Goal: Task Accomplishment & Management: Complete application form

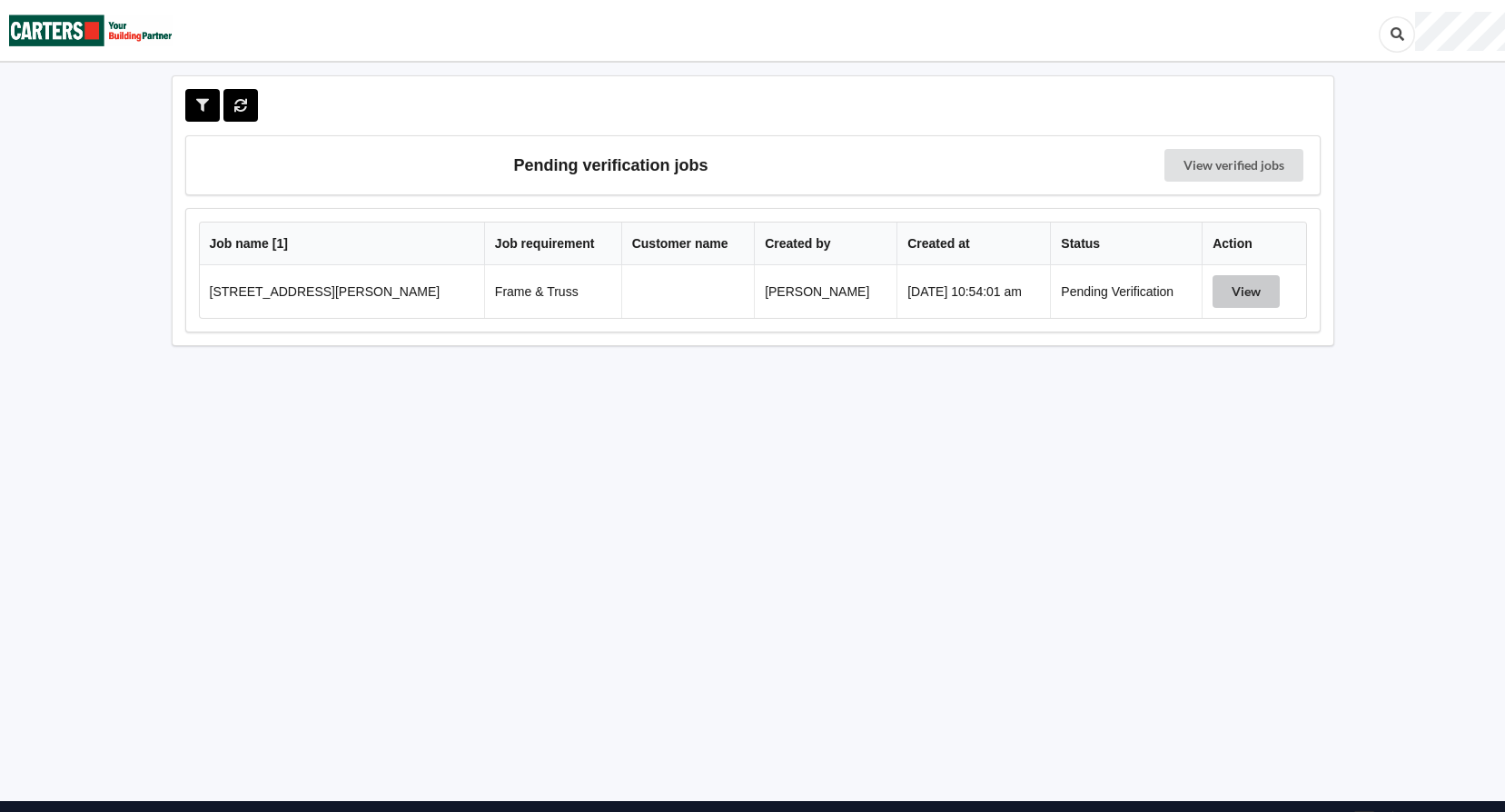
click at [1238, 288] on button "View" at bounding box center [1247, 291] width 68 height 33
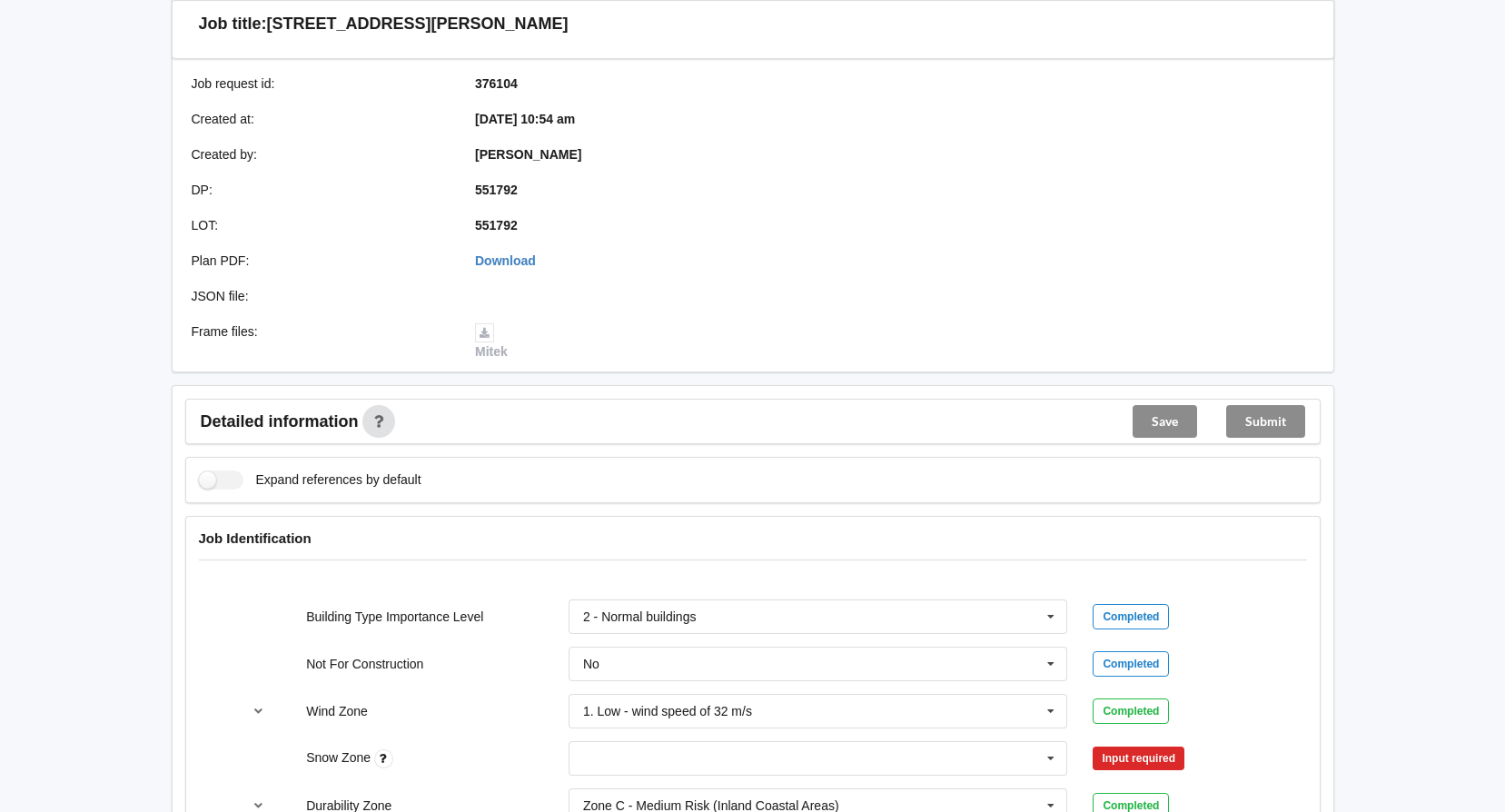
scroll to position [455, 0]
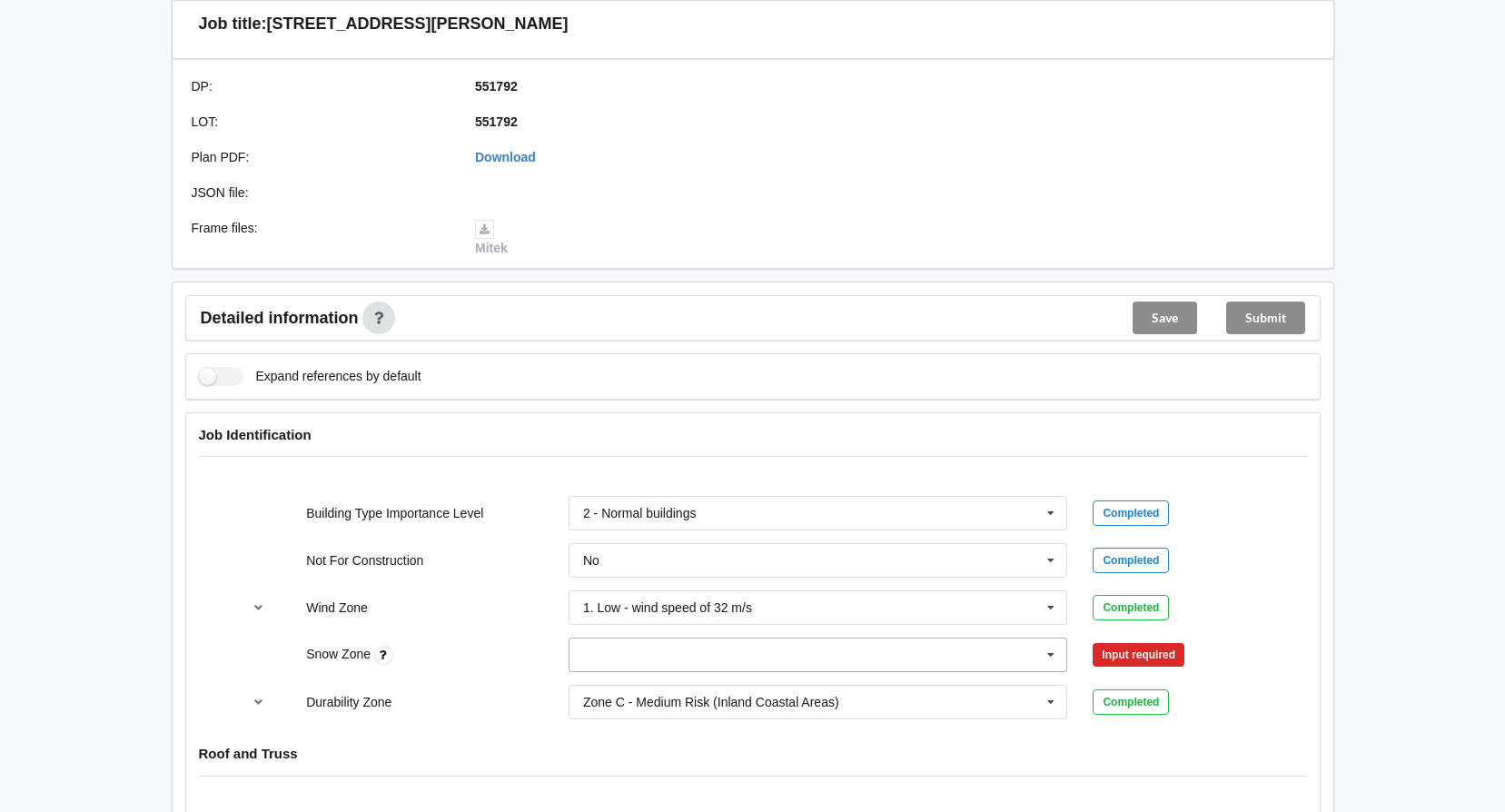
click at [1053, 656] on icon at bounding box center [1050, 655] width 27 height 34
click at [931, 466] on div "N0" at bounding box center [818, 453] width 497 height 34
click at [1152, 656] on button "Confirm input" at bounding box center [1147, 655] width 108 height 30
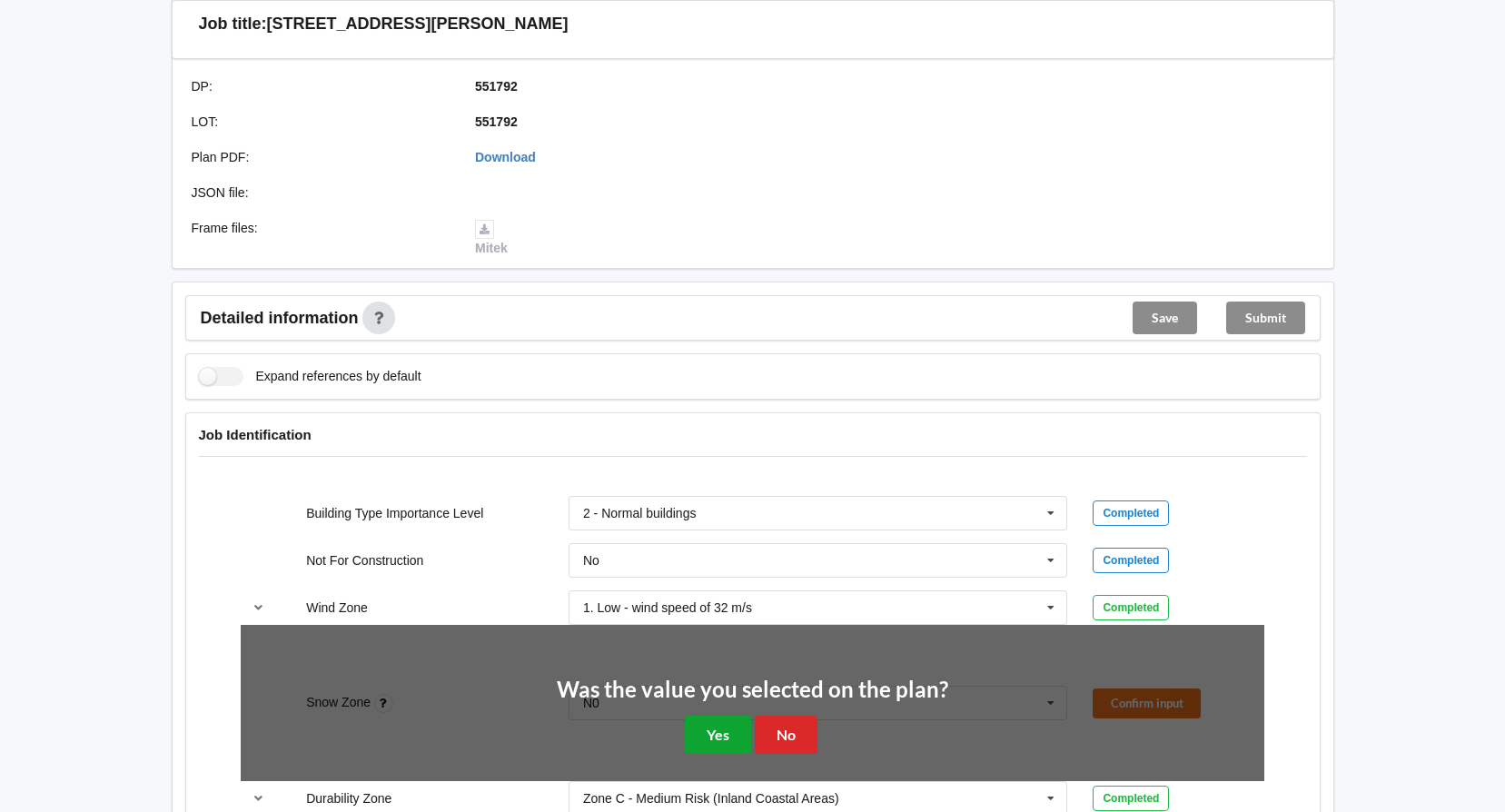
click at [717, 733] on button "Yes" at bounding box center [718, 735] width 67 height 38
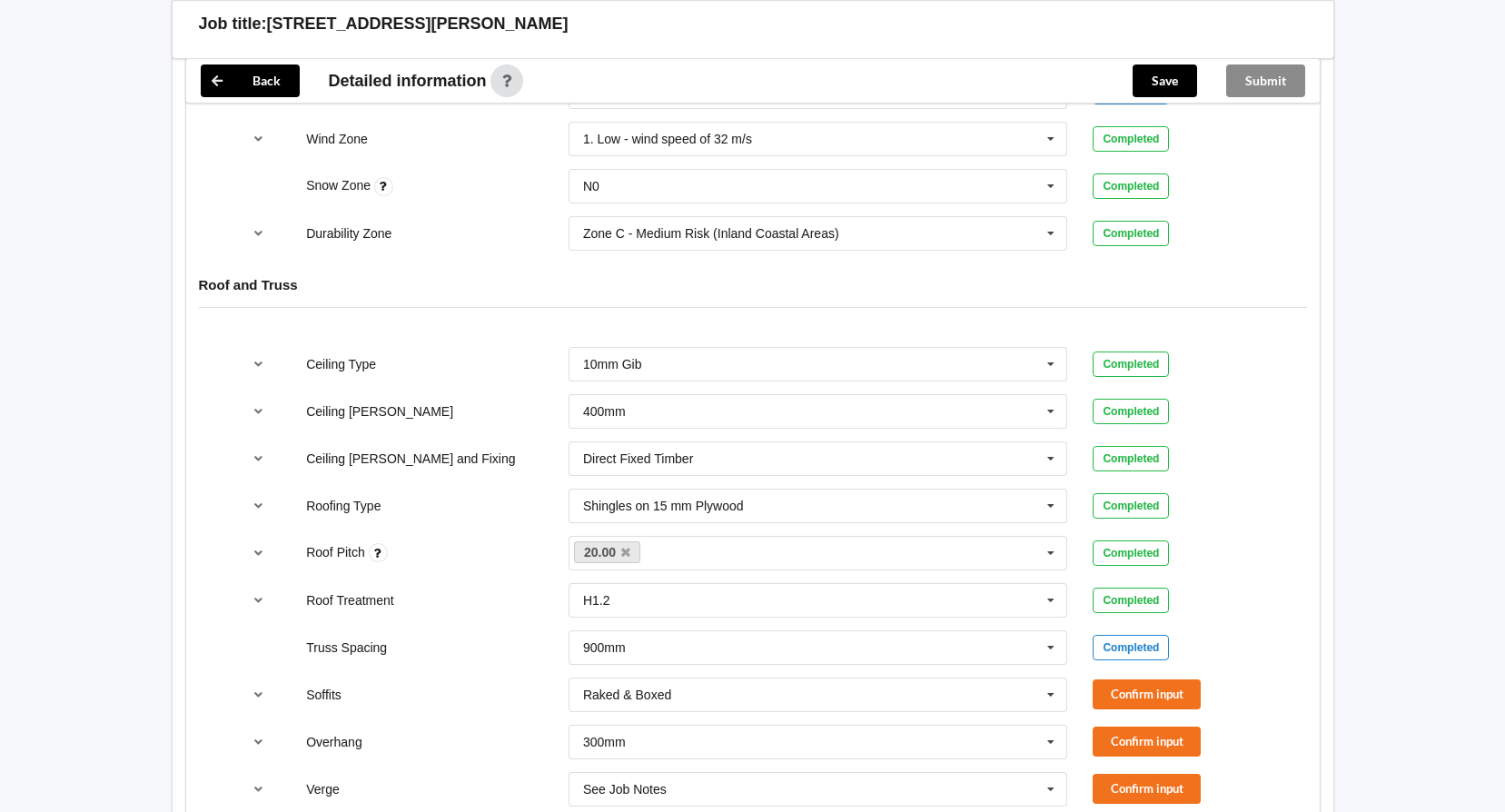
scroll to position [1090, 0]
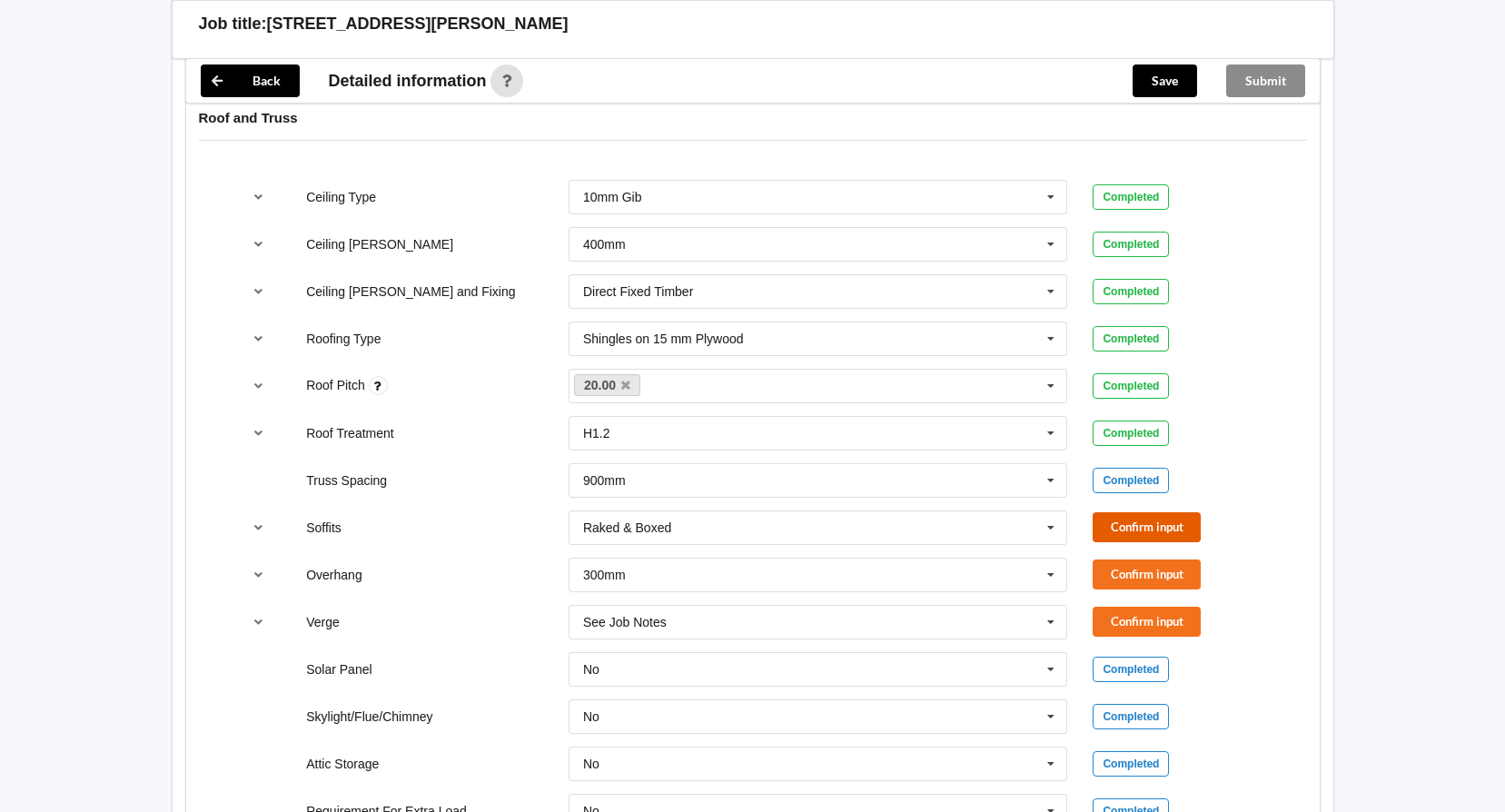
click at [1157, 523] on button "Confirm input" at bounding box center [1147, 527] width 108 height 30
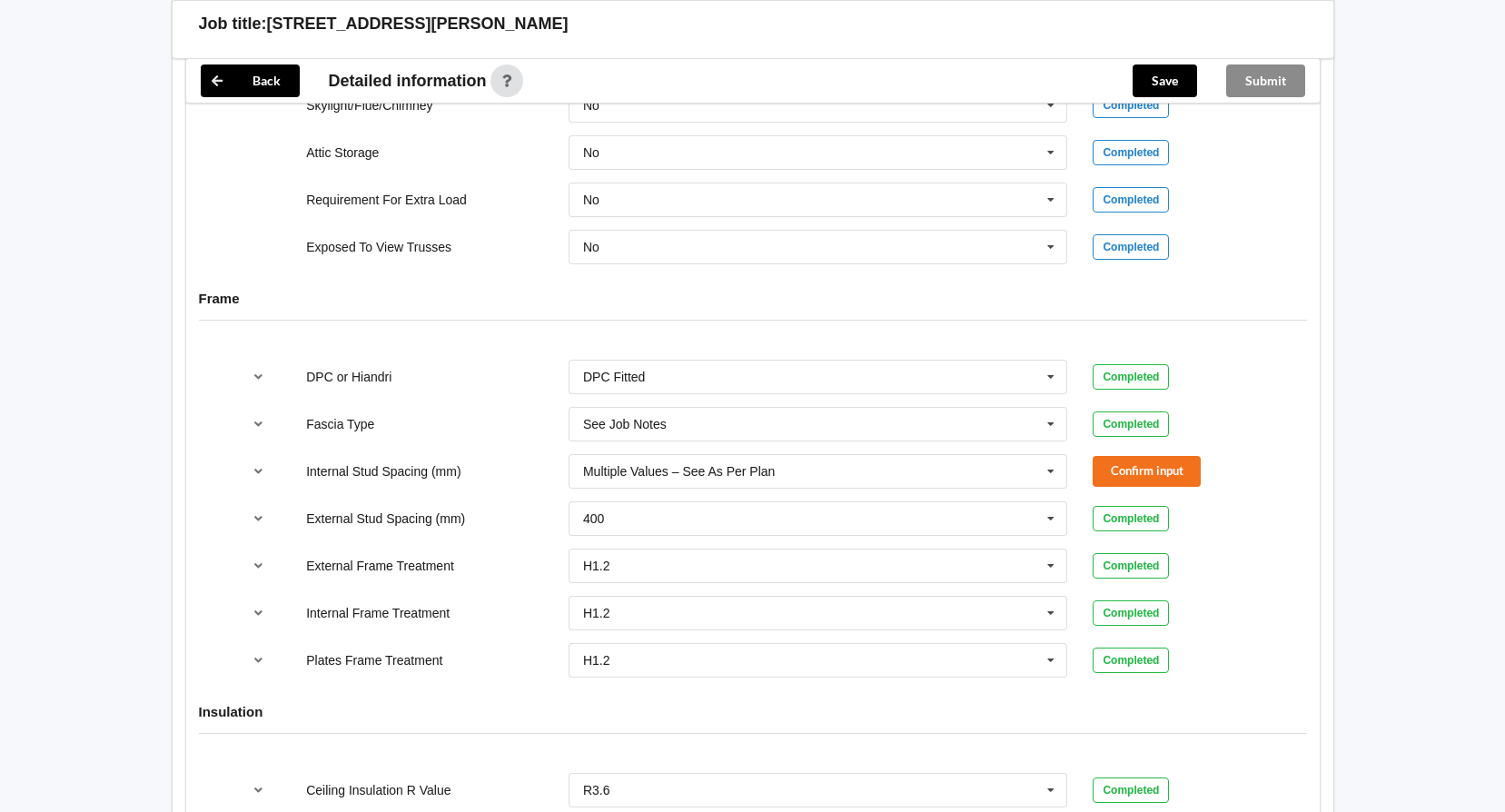
scroll to position [1545, 0]
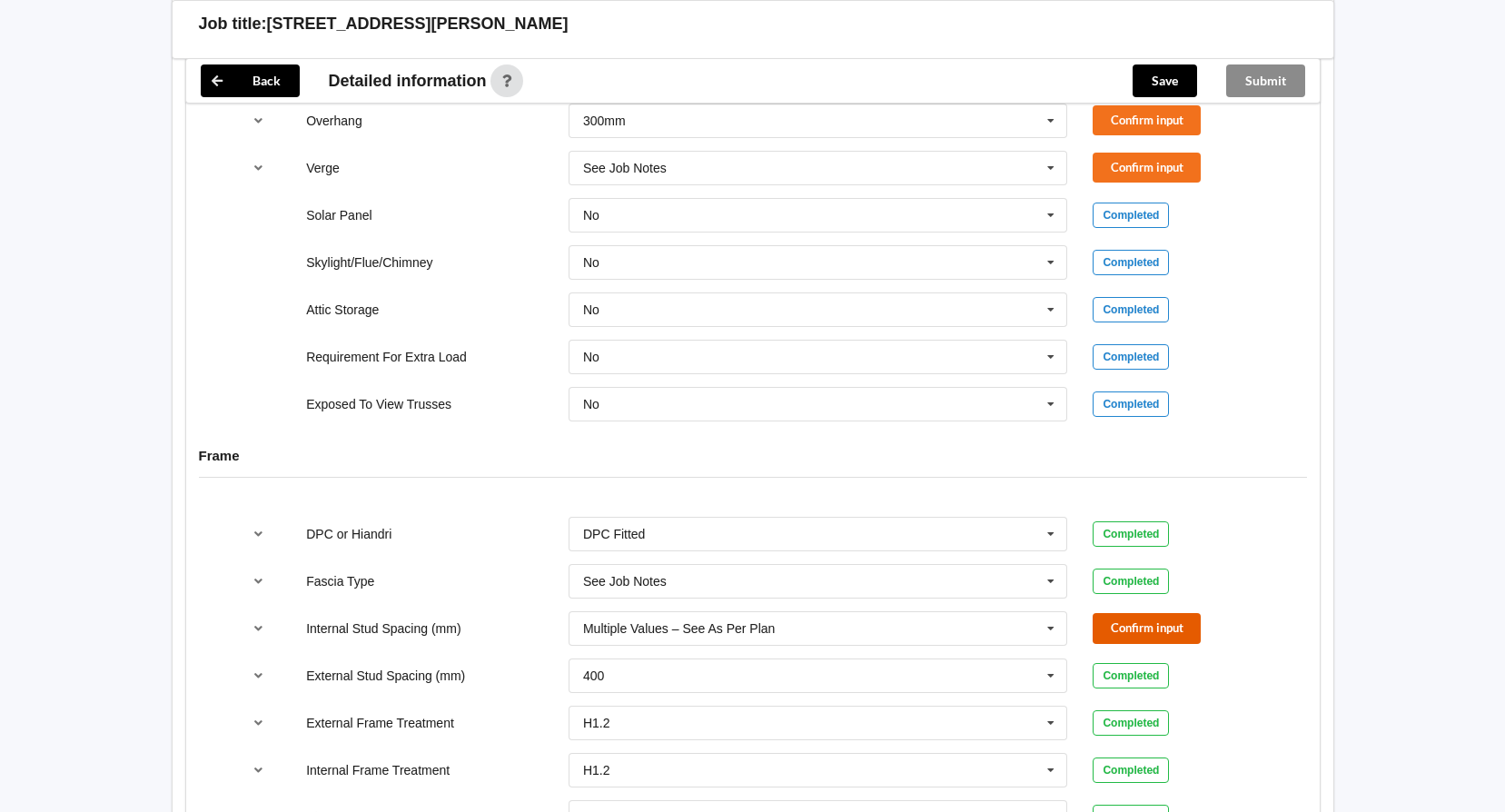
click at [1149, 620] on button "Confirm input" at bounding box center [1147, 628] width 108 height 30
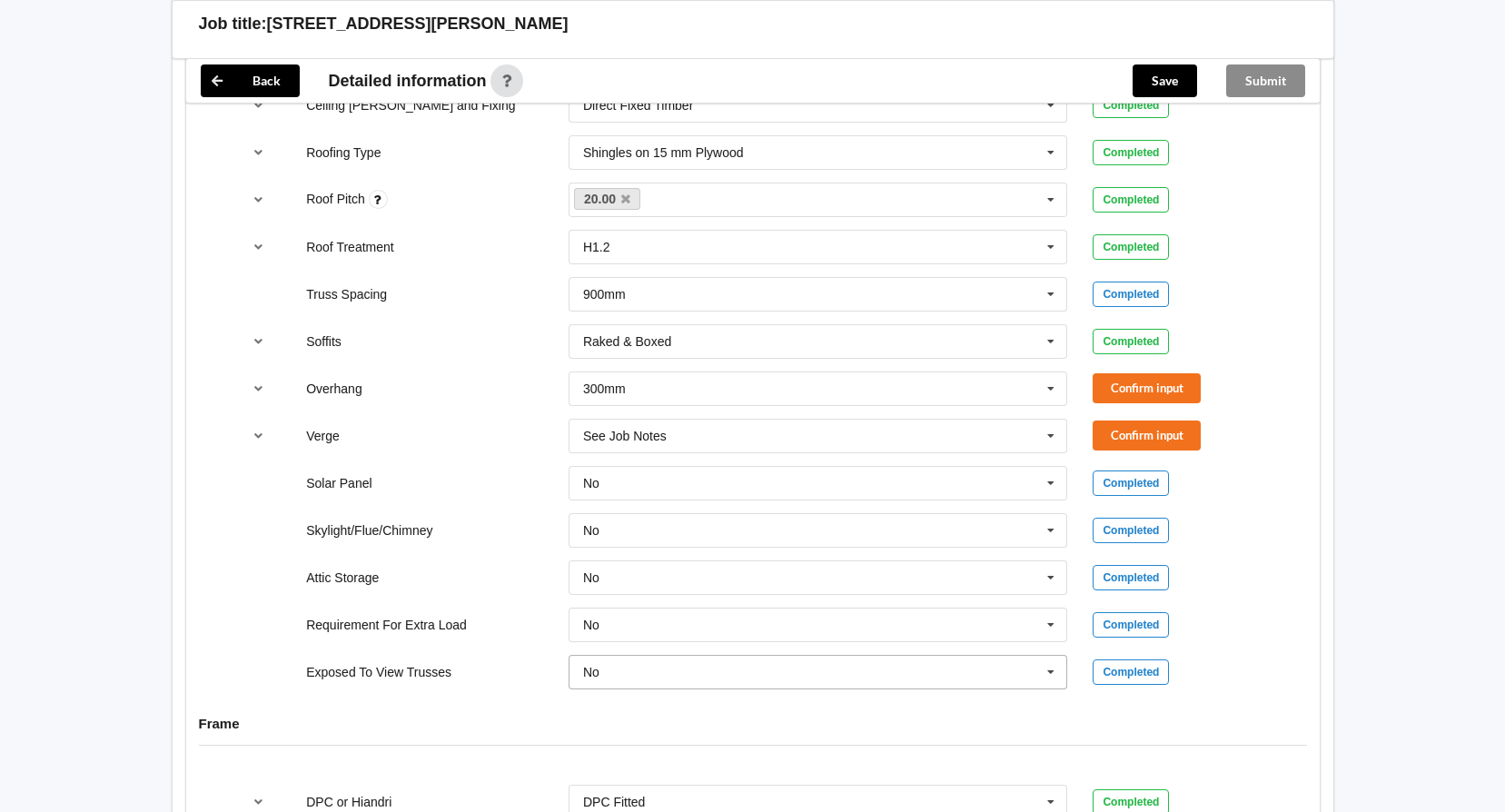
scroll to position [1272, 0]
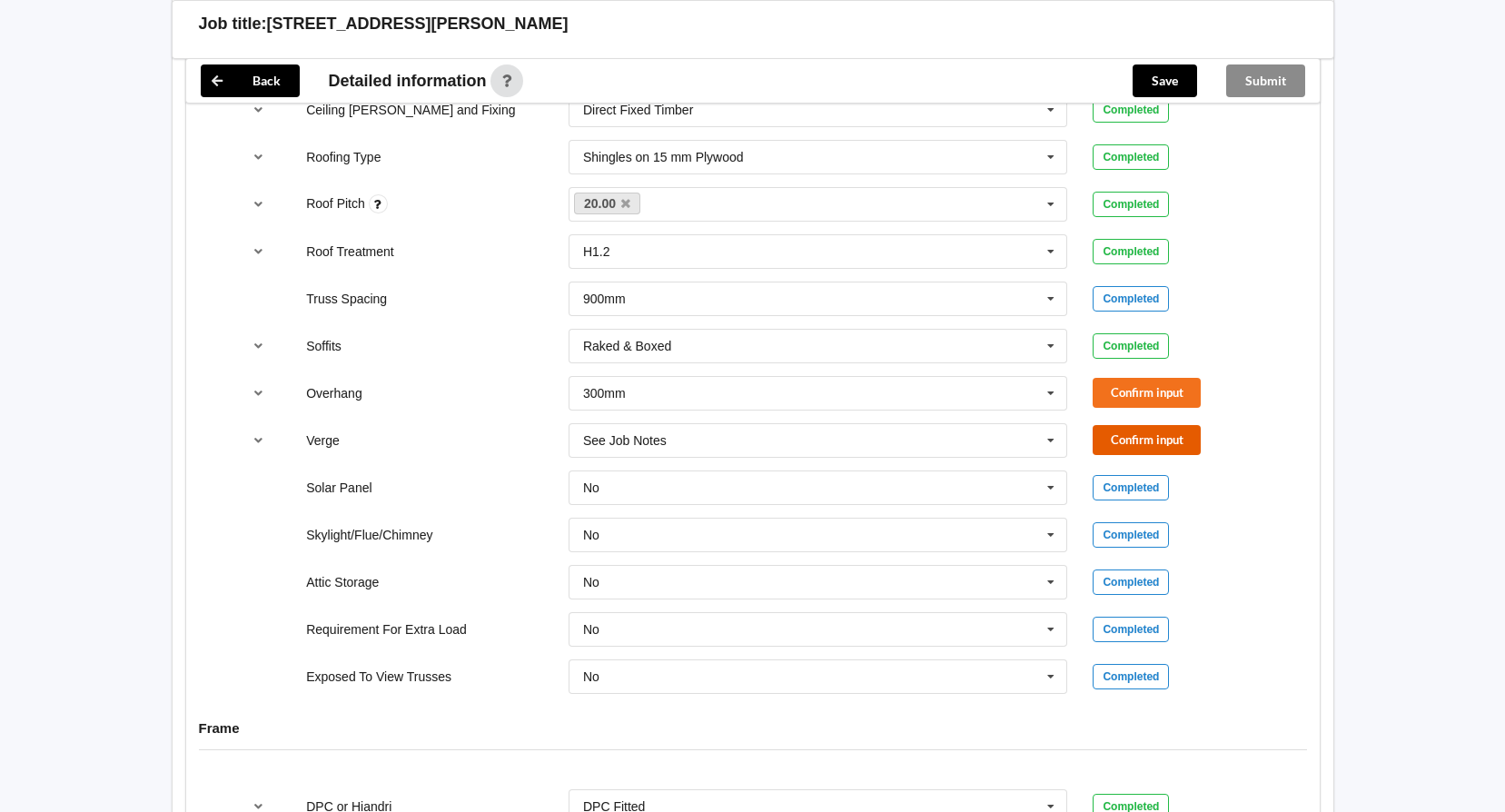
click at [1139, 440] on button "Confirm input" at bounding box center [1147, 440] width 108 height 30
click at [1139, 385] on button "Confirm input" at bounding box center [1147, 393] width 108 height 30
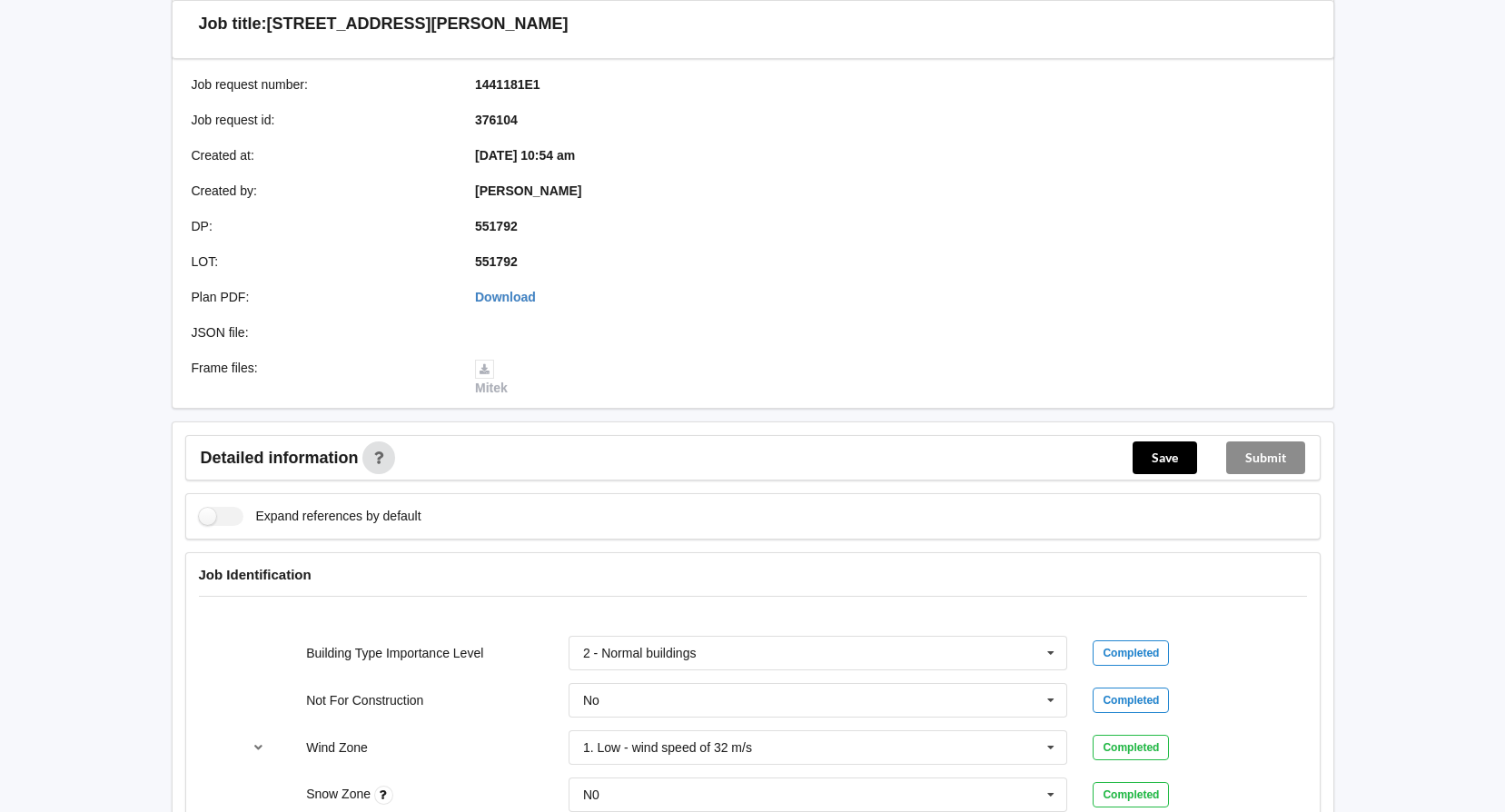
scroll to position [101, 0]
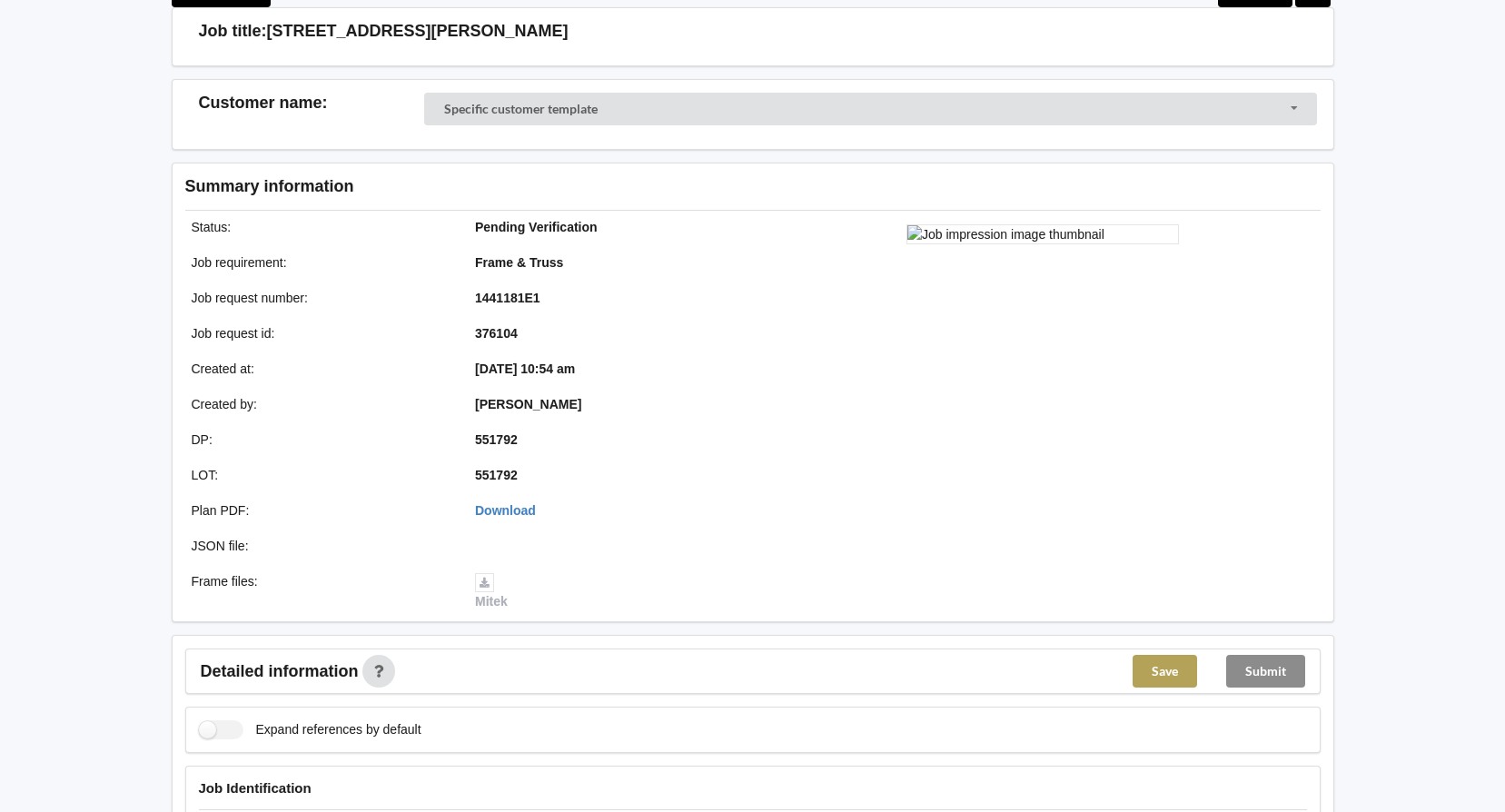
click at [1150, 673] on button "Save" at bounding box center [1164, 671] width 65 height 33
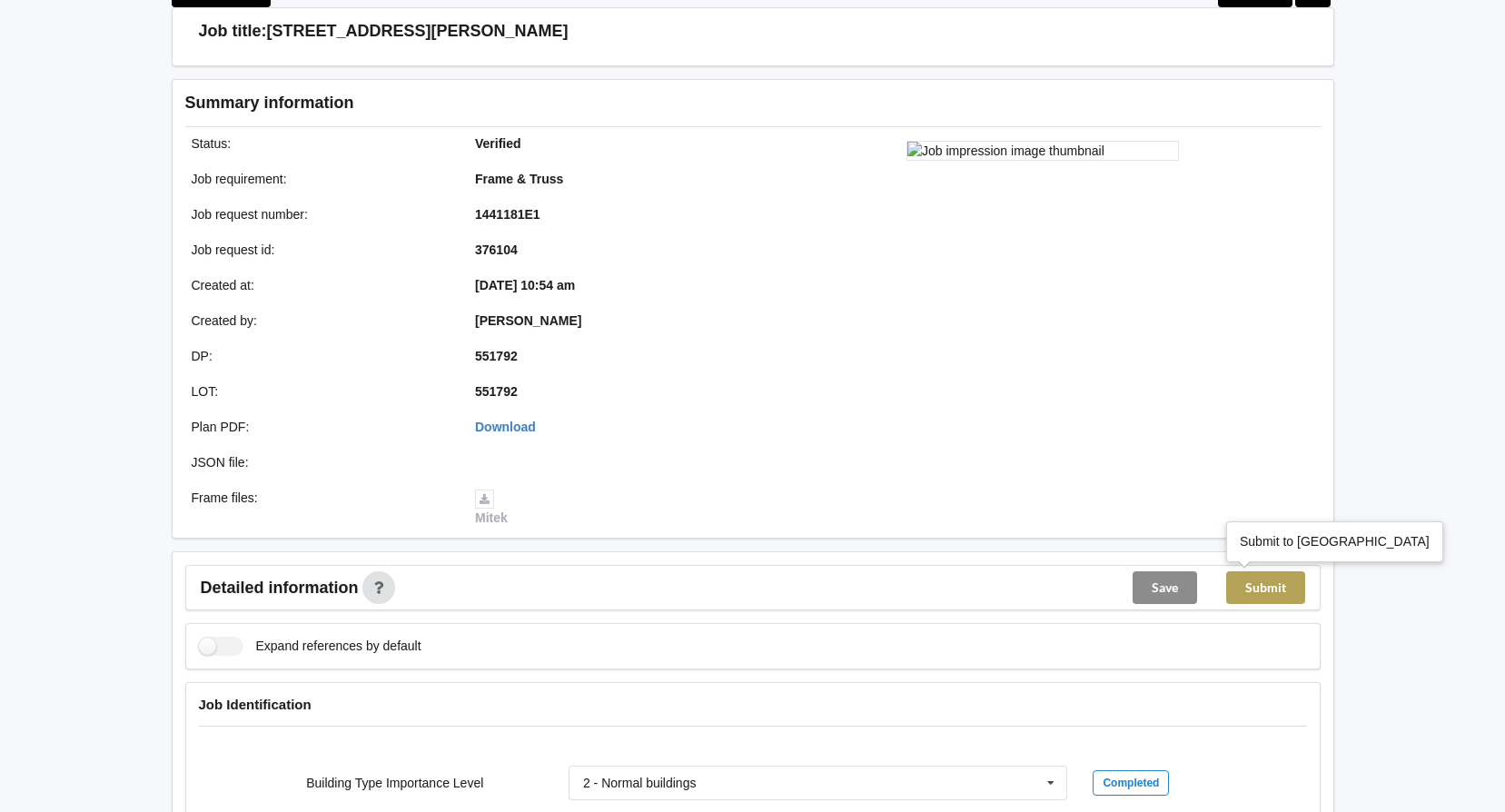
click at [1278, 583] on button "Submit" at bounding box center [1266, 588] width 79 height 33
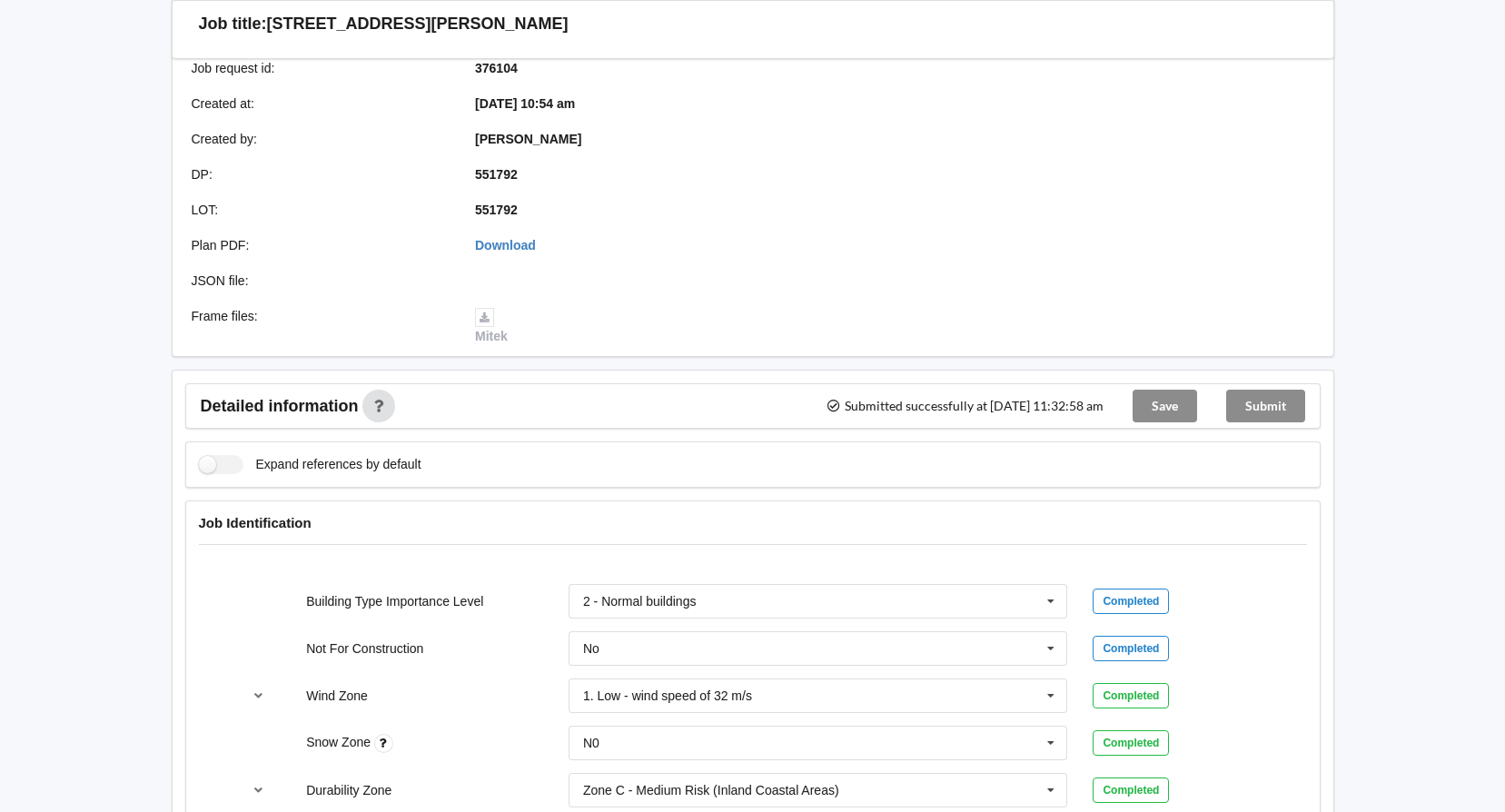
scroll to position [0, 0]
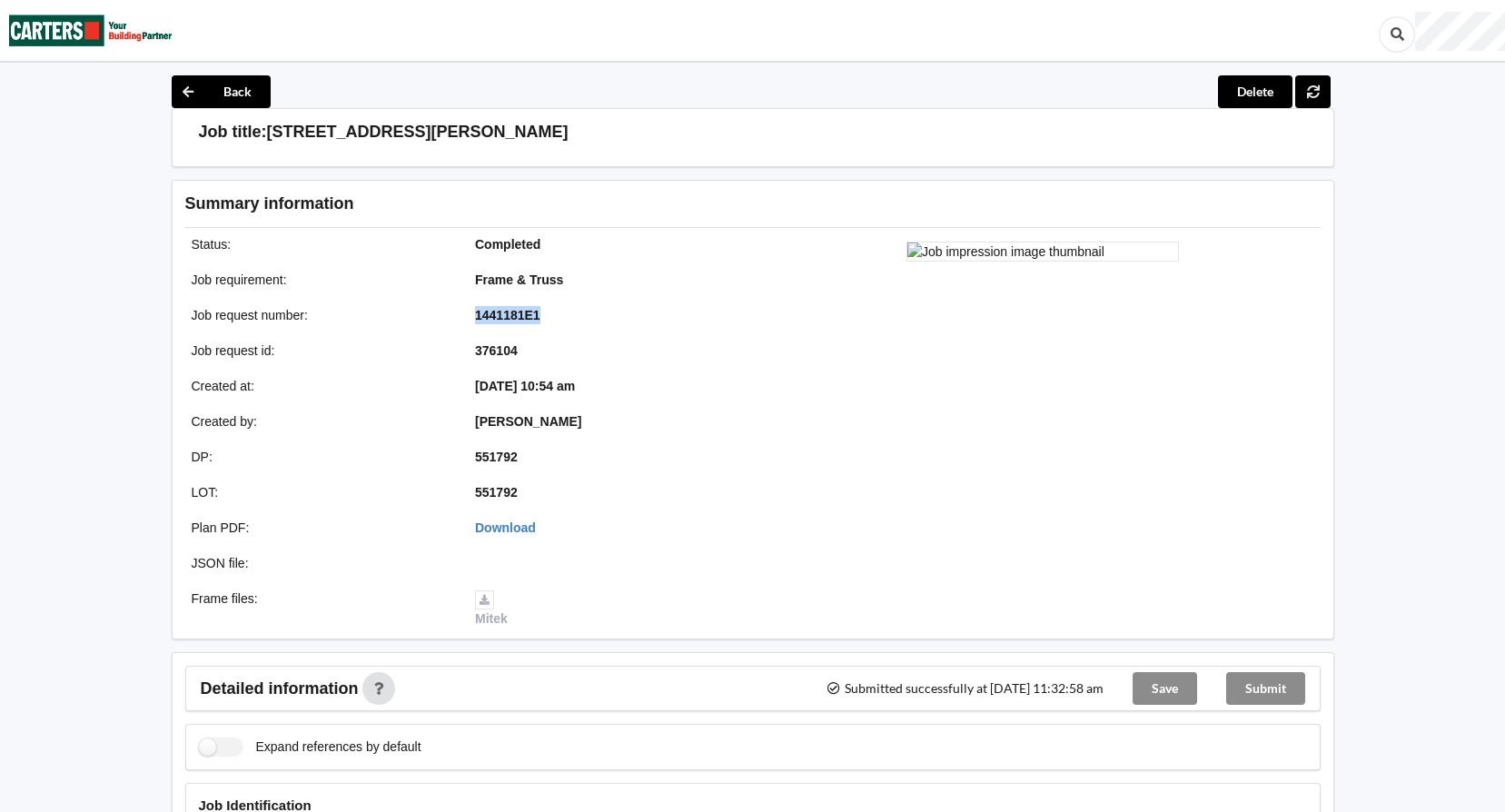
drag, startPoint x: 545, startPoint y: 318, endPoint x: 456, endPoint y: 317, distance: 89.0
click at [456, 317] on div "Job request number : 1441181E1" at bounding box center [463, 315] width 581 height 31
drag, startPoint x: 456, startPoint y: 317, endPoint x: 492, endPoint y: 317, distance: 36.0
copy div "1441181E1"
